Goal: Information Seeking & Learning: Check status

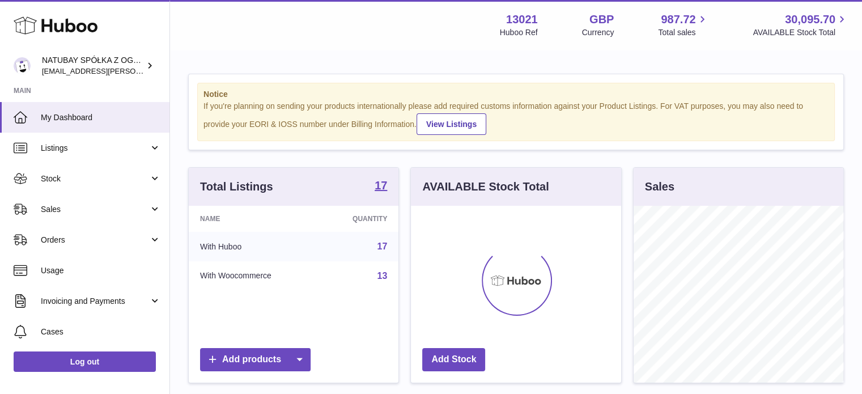
scroll to position [177, 210]
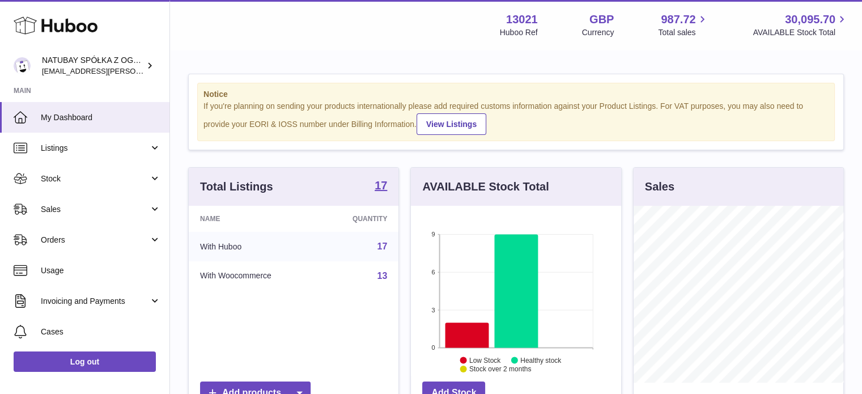
drag, startPoint x: 100, startPoint y: 190, endPoint x: 101, endPoint y: 204, distance: 13.6
click at [100, 190] on link "Stock" at bounding box center [85, 178] width 170 height 31
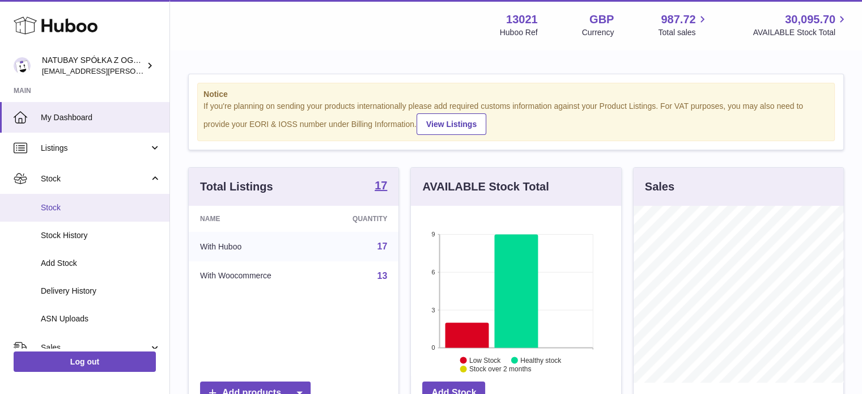
click at [100, 208] on span "Stock" at bounding box center [101, 207] width 120 height 11
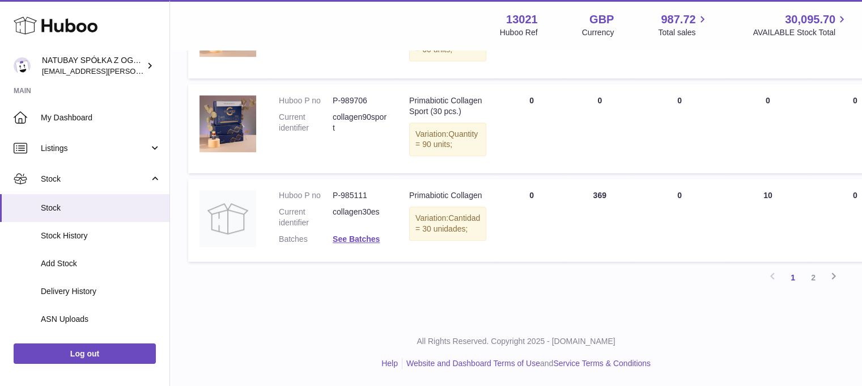
scroll to position [1012, 0]
click at [810, 275] on link "2" at bounding box center [813, 277] width 20 height 20
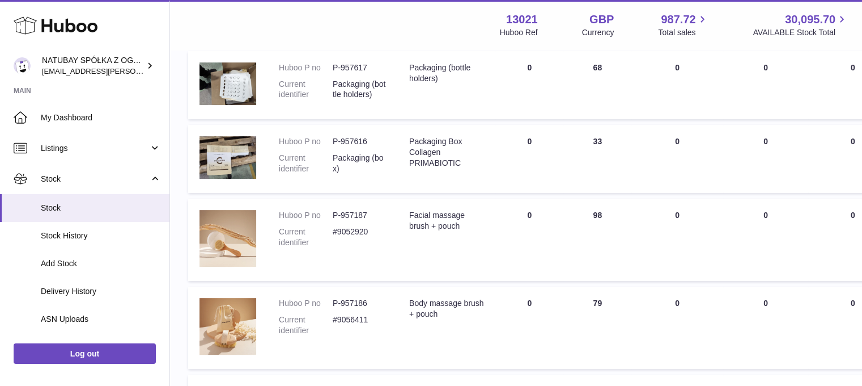
scroll to position [546, 0]
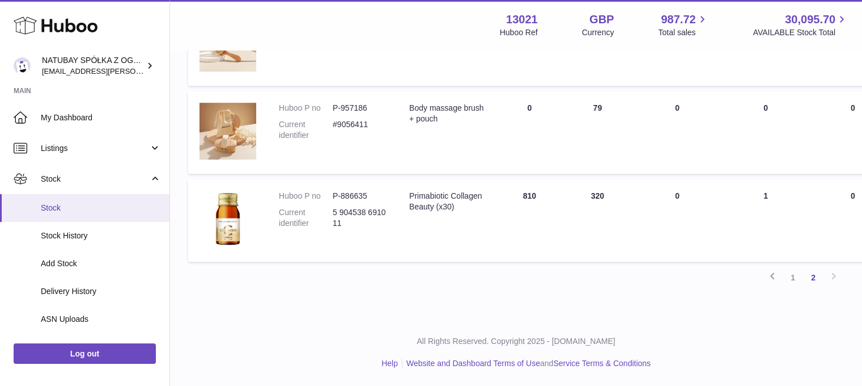
click at [98, 204] on span "Stock" at bounding box center [101, 207] width 120 height 11
